Goal: Check status: Check status

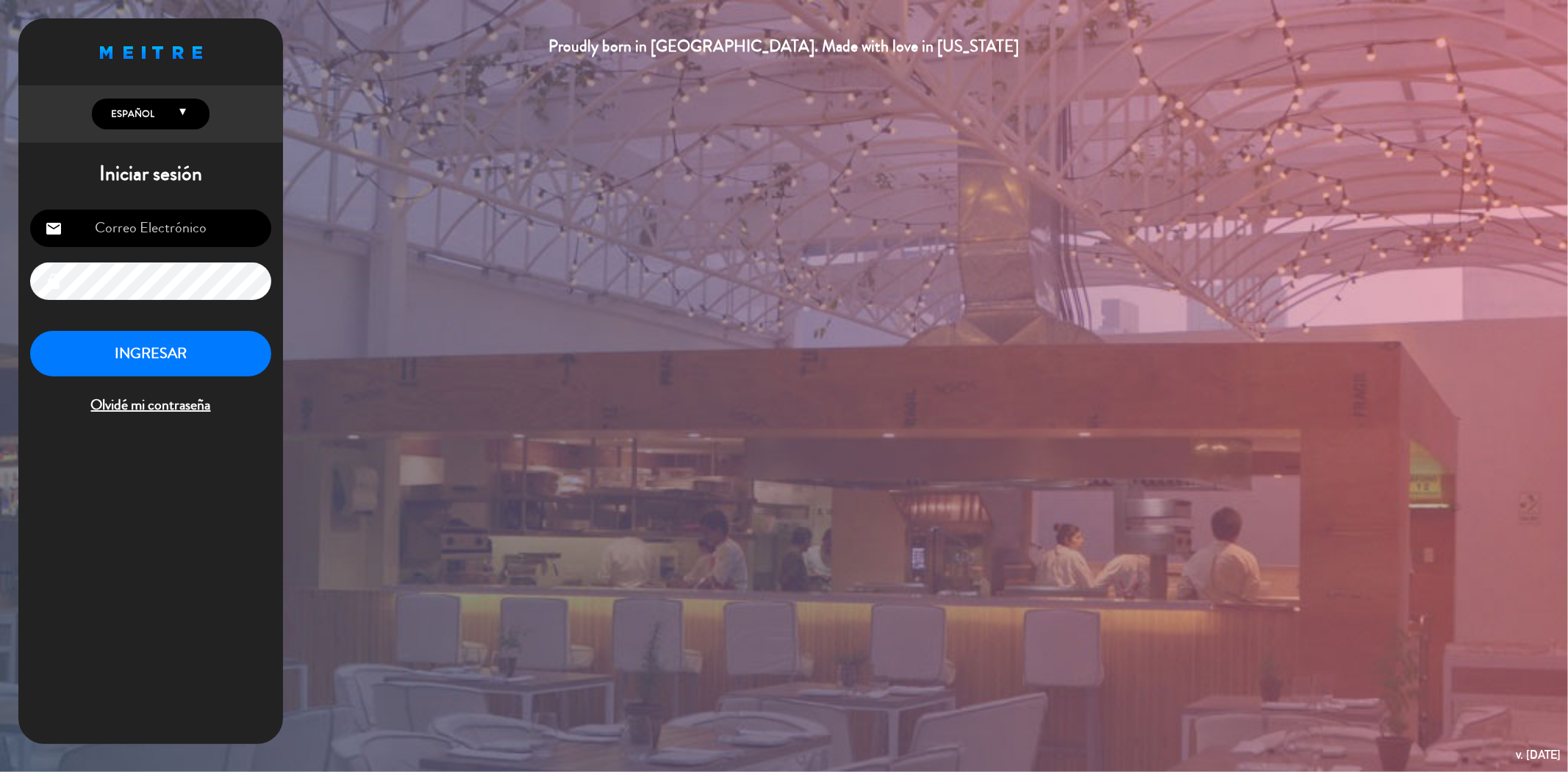
type input "[EMAIL_ADDRESS][DOMAIN_NAME]"
click at [215, 347] on button "INGRESAR" at bounding box center [150, 354] width 241 height 46
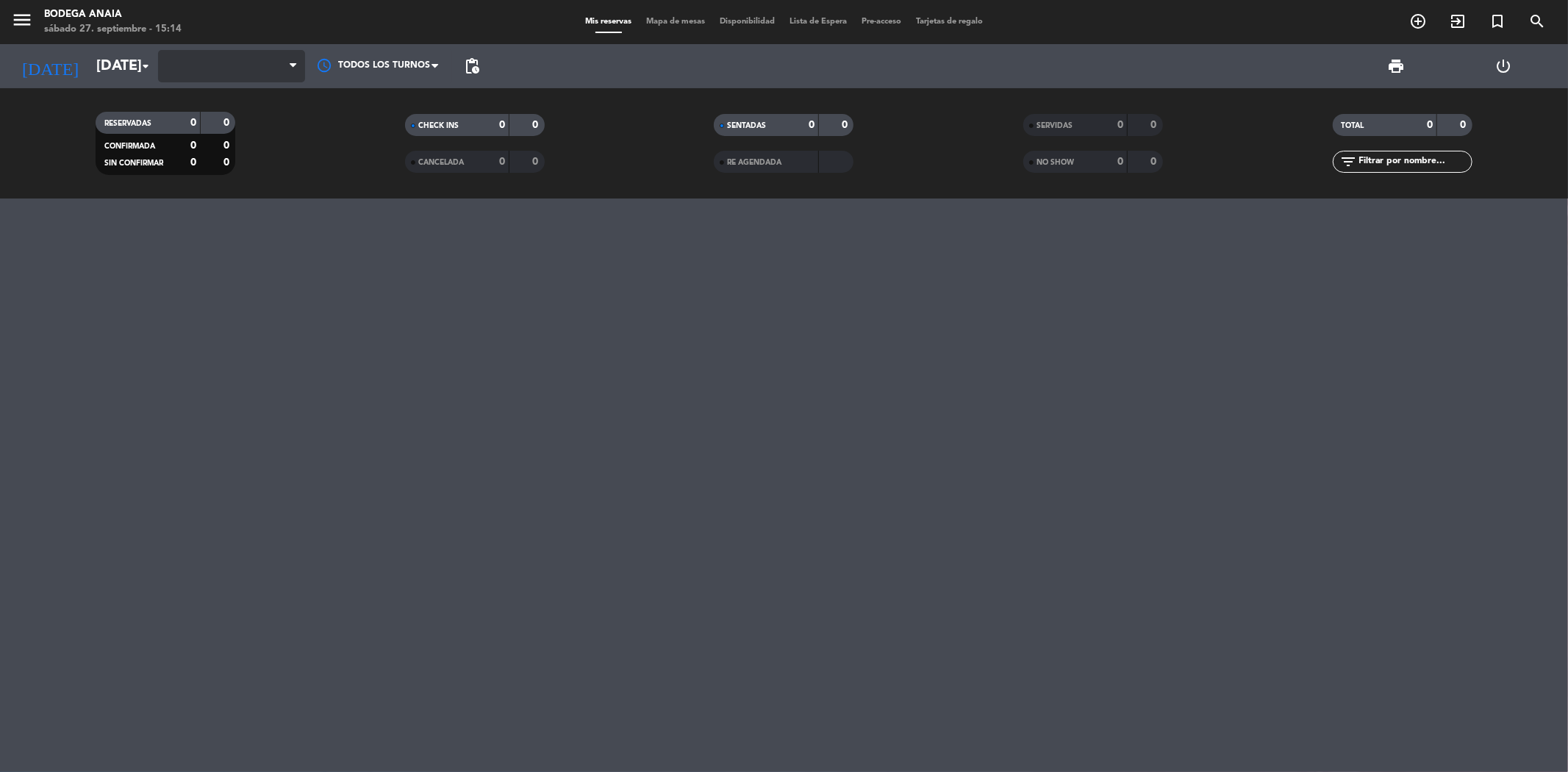
click at [243, 60] on span at bounding box center [232, 66] width 147 height 33
click at [423, 384] on div "menu Bodega [PERSON_NAME][DATE] 27. septiembre - 15:14 Mis reservas Mapa de mes…" at bounding box center [784, 386] width 1568 height 772
click at [195, 67] on span at bounding box center [232, 66] width 147 height 33
click at [233, 66] on span at bounding box center [232, 66] width 147 height 33
click at [316, 291] on div "menu Bodega [PERSON_NAME][DATE] 27. septiembre - 15:16 Mis reservas Mapa de mes…" at bounding box center [784, 386] width 1568 height 772
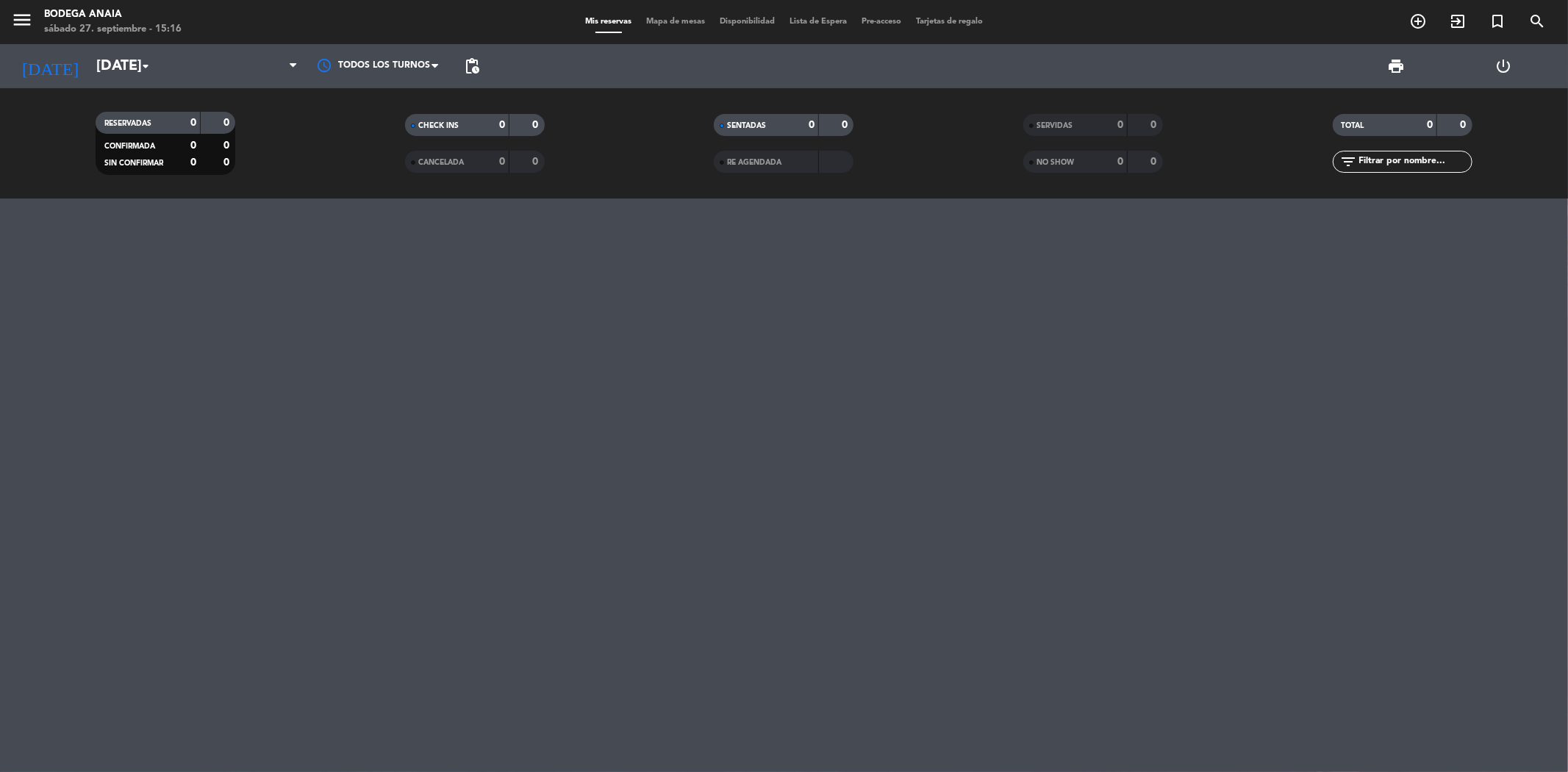
click at [316, 290] on div "menu Bodega [PERSON_NAME][DATE] 27. septiembre - 15:16 Mis reservas Mapa de mes…" at bounding box center [784, 386] width 1568 height 772
click at [753, 437] on div "menu Bodega [PERSON_NAME][DATE] 27. septiembre - 15:16 Mis reservas Mapa de mes…" at bounding box center [784, 386] width 1568 height 772
click at [1059, 585] on div "menu Bodega [PERSON_NAME][DATE] 27. septiembre - 15:16 Mis reservas Mapa de mes…" at bounding box center [784, 386] width 1568 height 772
